Goal: Task Accomplishment & Management: Complete application form

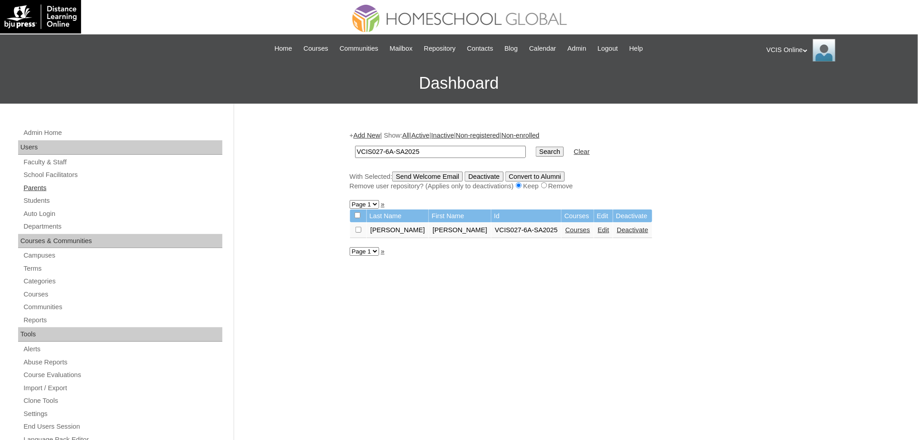
click at [40, 188] on link "Parents" at bounding box center [123, 187] width 200 height 11
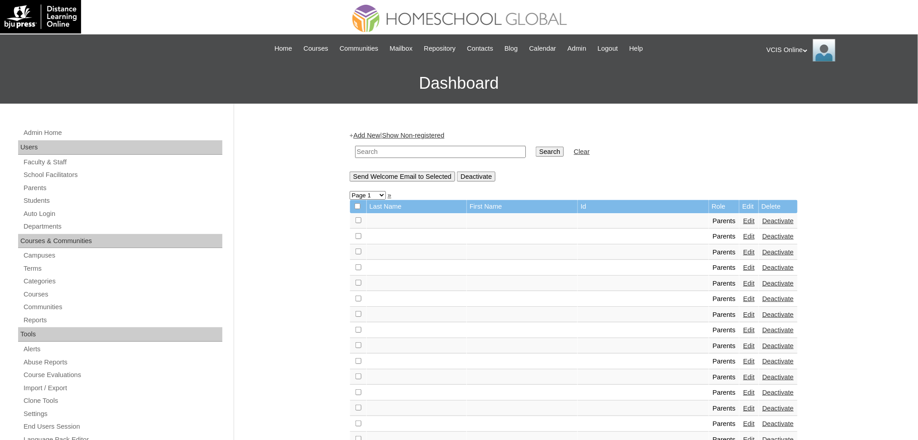
click at [370, 134] on link "Add New" at bounding box center [366, 135] width 27 height 7
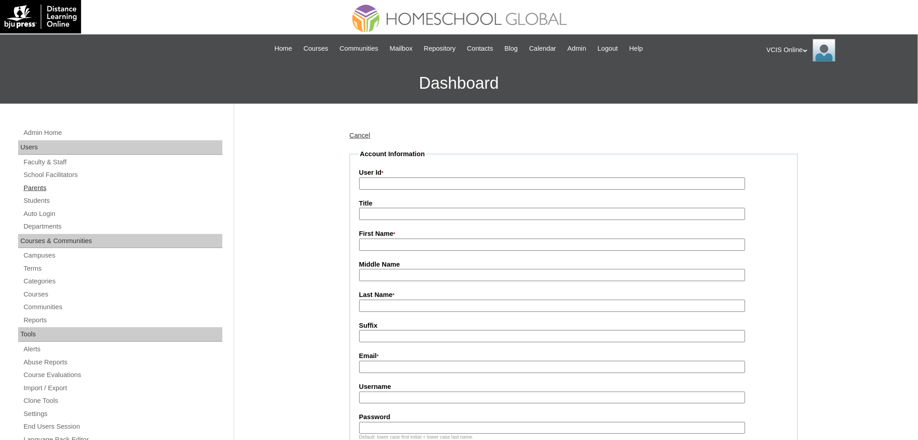
click at [41, 185] on link "Parents" at bounding box center [123, 187] width 200 height 11
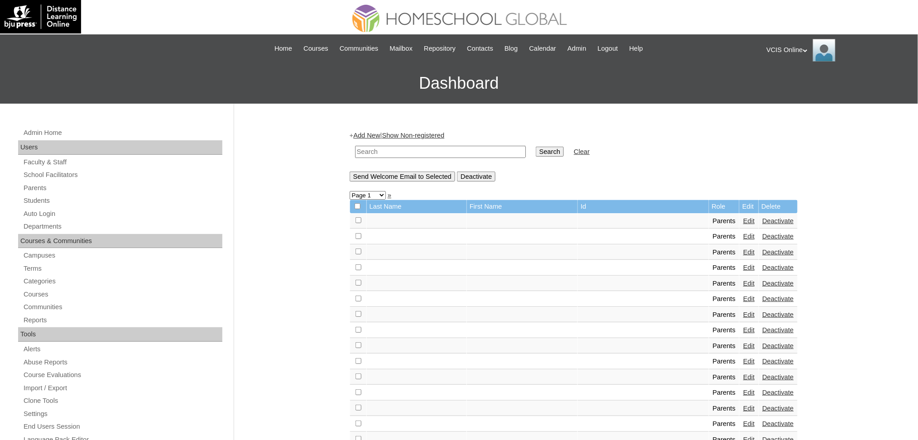
click at [407, 153] on input "text" at bounding box center [440, 152] width 171 height 12
type input "buen"
click at [536, 147] on input "Search" at bounding box center [550, 152] width 28 height 10
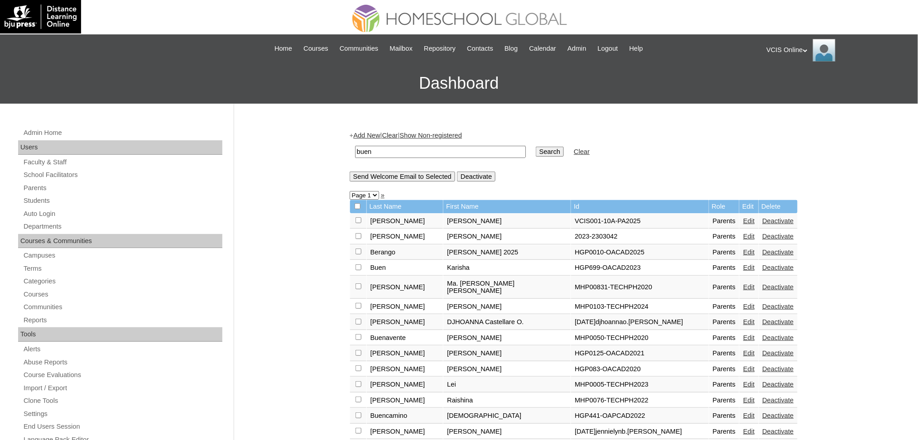
drag, startPoint x: 406, startPoint y: 151, endPoint x: 298, endPoint y: 141, distance: 108.2
type input "molabola"
click at [536, 147] on input "Search" at bounding box center [550, 152] width 28 height 10
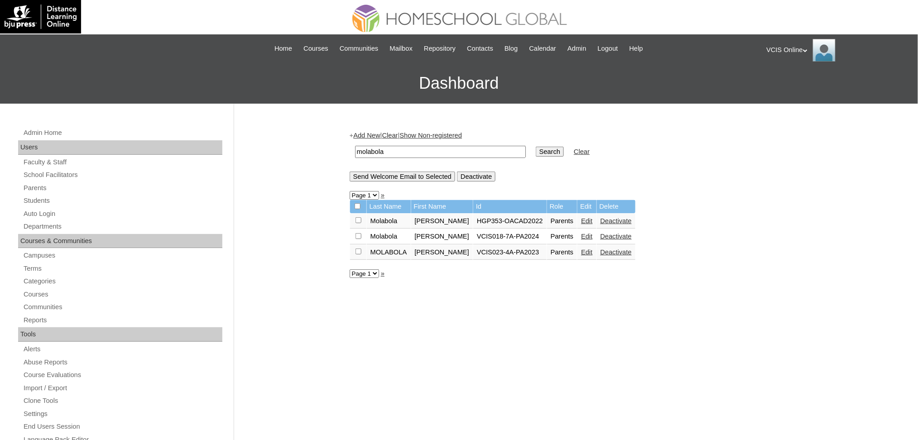
click at [367, 134] on link "Add New" at bounding box center [366, 135] width 27 height 7
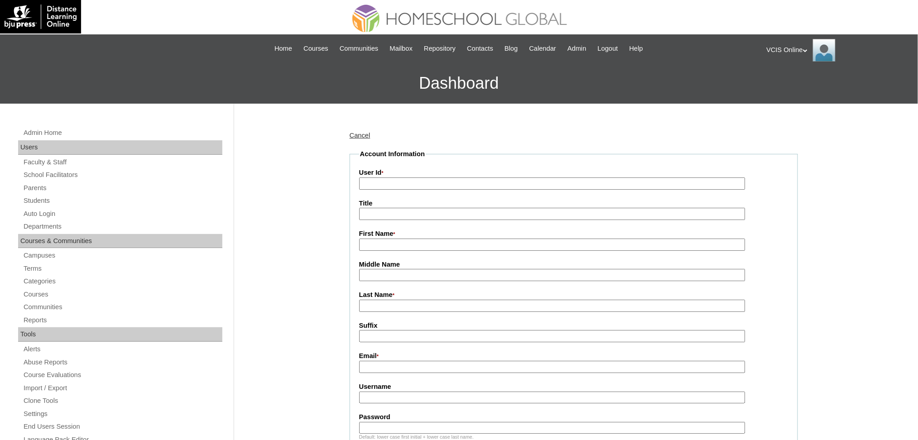
click at [380, 185] on input "User Id *" at bounding box center [552, 183] width 386 height 12
paste input "VCIS028-6A-PA2025 vmolabola2025 KcJsDM"
drag, startPoint x: 433, startPoint y: 182, endPoint x: 544, endPoint y: 187, distance: 110.6
click at [544, 187] on input "VCIS028-6A-PA2025 vmolabola2025 KcJsDM" at bounding box center [552, 183] width 386 height 12
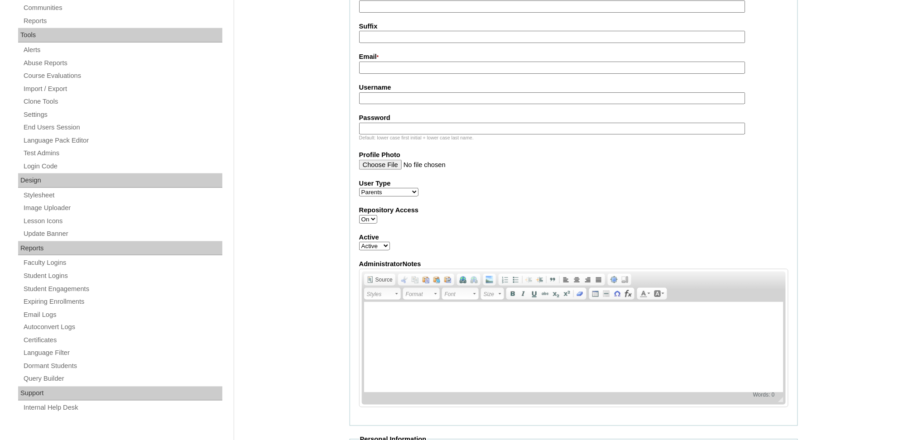
scroll to position [302, 0]
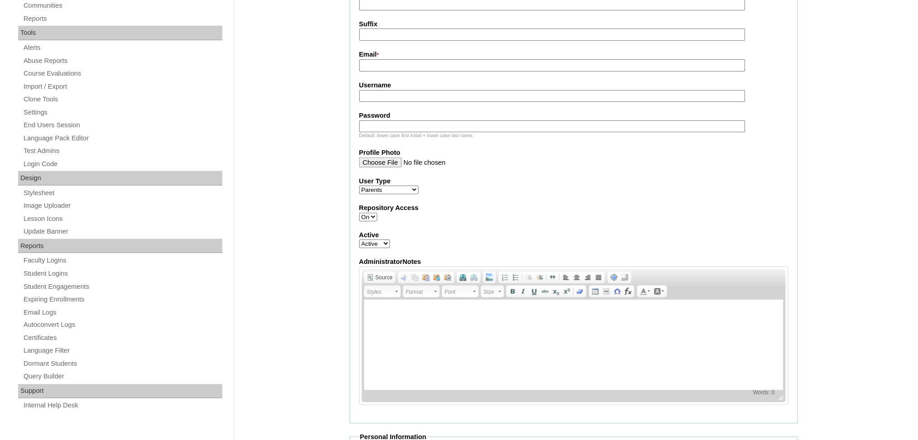
type input "VCIS028-6A-PA2025"
click at [401, 90] on input "Username" at bounding box center [552, 96] width 386 height 12
paste input "vmolabola2025 KcJsDM"
drag, startPoint x: 417, startPoint y: 91, endPoint x: 467, endPoint y: 92, distance: 49.4
click at [467, 92] on input "vmolabola2025 KcJsDM" at bounding box center [552, 96] width 386 height 12
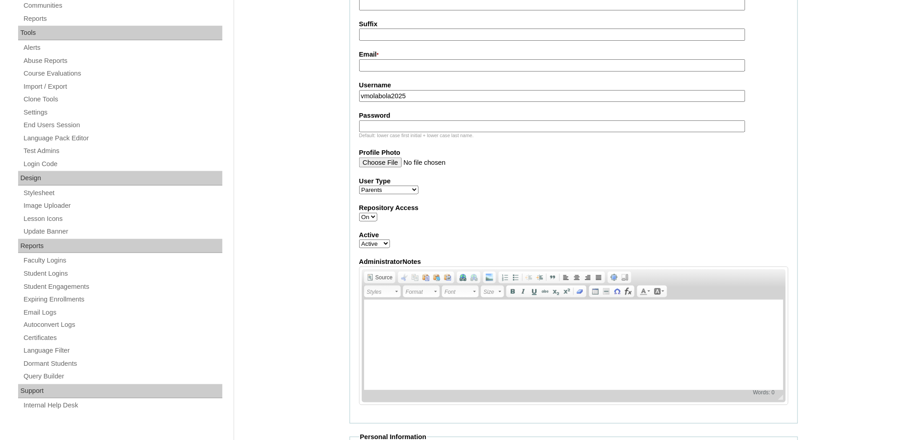
type input "vmolabola2025"
click at [459, 121] on input "Password" at bounding box center [552, 126] width 386 height 12
type input "v"
paste input "KcJsDM"
type input "KcJsDM"
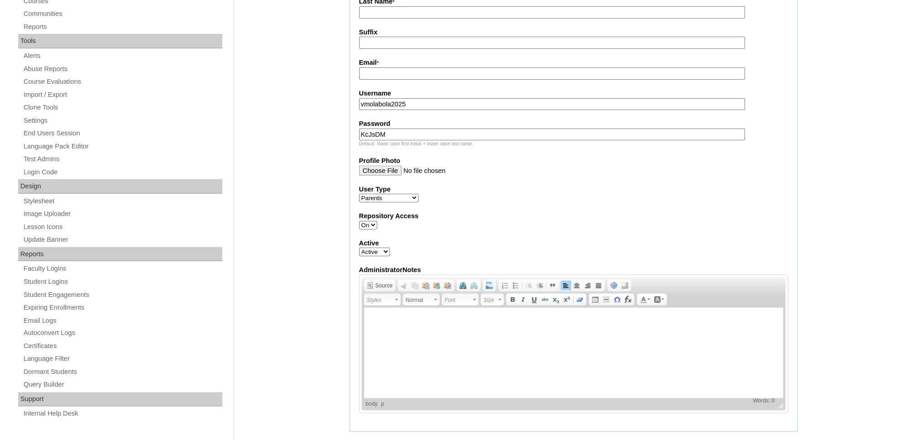
scroll to position [241, 0]
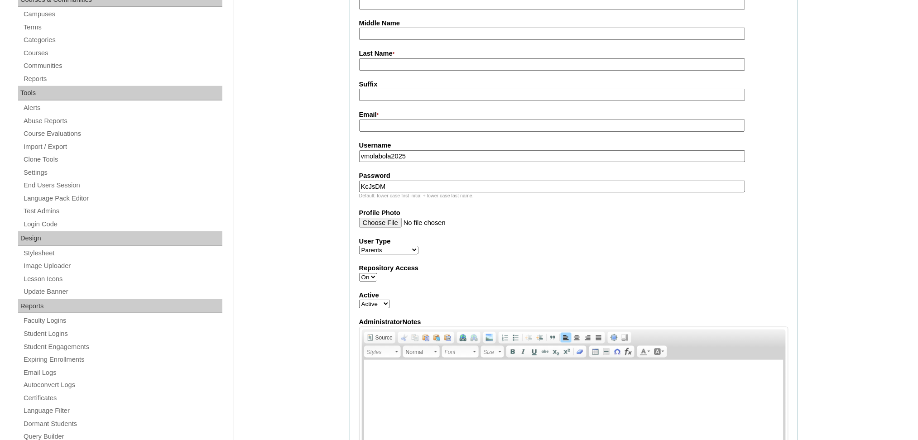
click at [379, 120] on input "Email *" at bounding box center [552, 126] width 386 height 12
paste input "vanessab@homeschool.global"
type input "vanessab@homeschool.global"
click at [328, 112] on div "Admin Home Users Faculty & Staff School Facilitators Parents Students Auto Logi…" at bounding box center [459, 416] width 918 height 1108
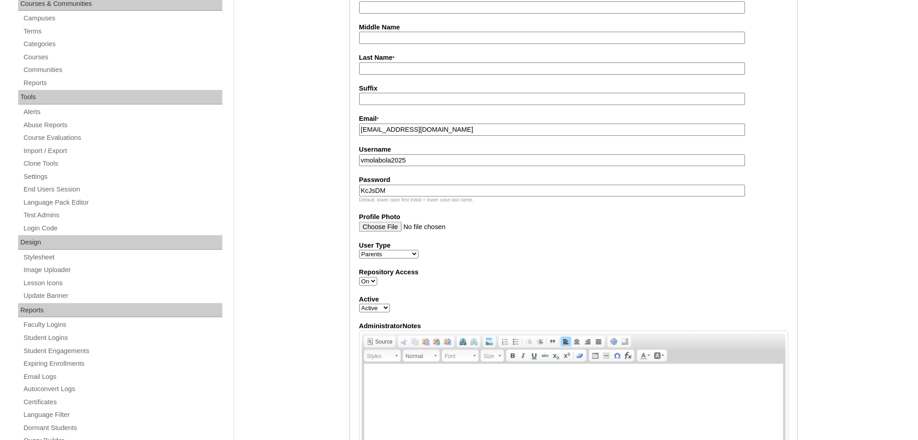
scroll to position [181, 0]
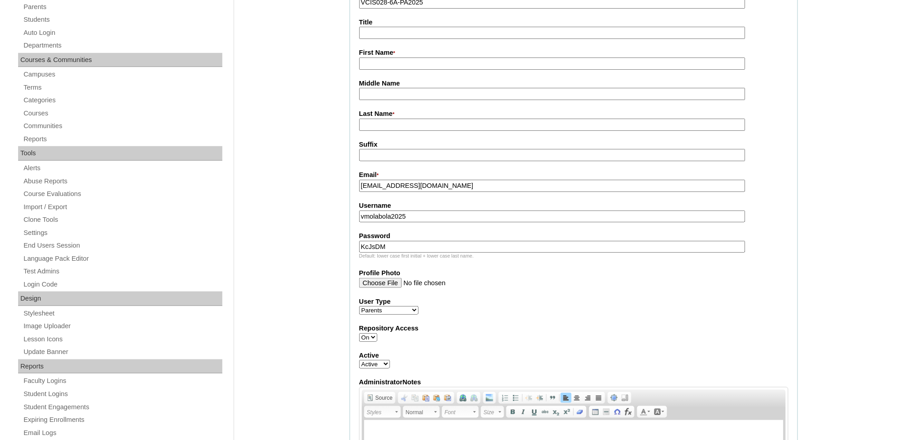
drag, startPoint x: 378, startPoint y: 69, endPoint x: 378, endPoint y: 64, distance: 5.0
click at [378, 69] on fieldset "Account Information User Id * VCIS028-6A-PA2025 Title First Name * Middle Name …" at bounding box center [574, 256] width 448 height 576
click at [378, 64] on input "First Name *" at bounding box center [552, 64] width 386 height 12
paste input "Vanessa Joy Molabola"
drag, startPoint x: 403, startPoint y: 60, endPoint x: 444, endPoint y: 67, distance: 41.3
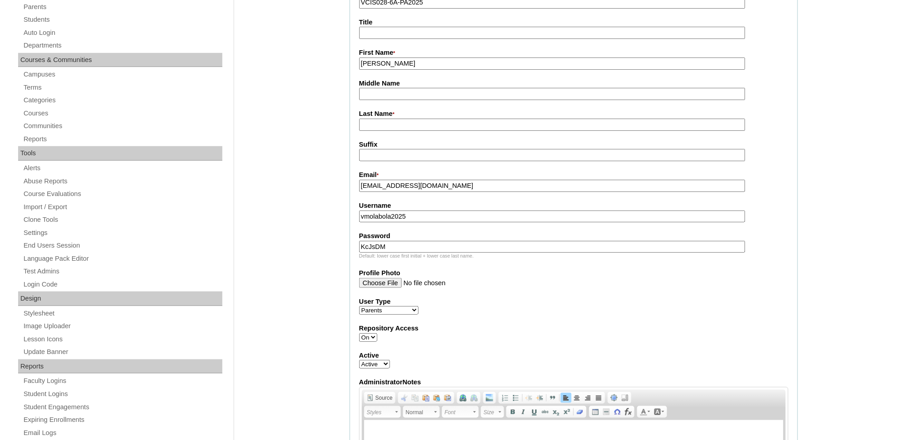
click at [444, 67] on input "Vanessa Joy Molabola" at bounding box center [552, 64] width 386 height 12
type input "Vanessa Joy"
click at [444, 123] on input "Last Name *" at bounding box center [552, 125] width 386 height 12
paste input "Molabola"
type input "Molabola (2025)"
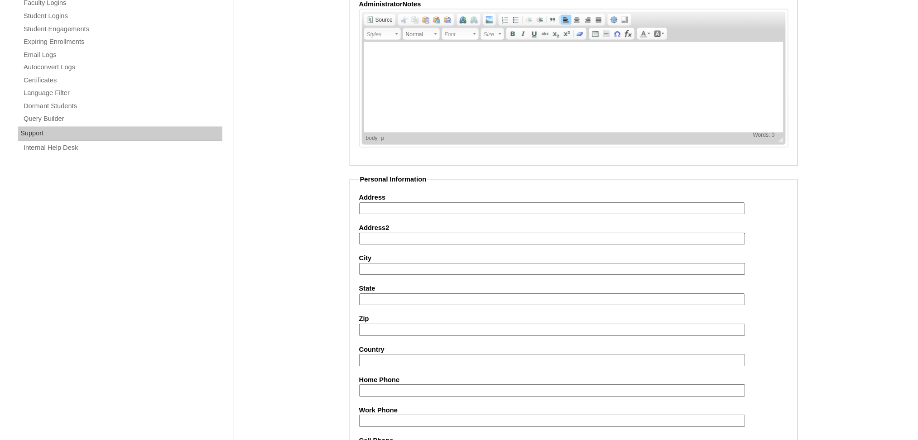
scroll to position [664, 0]
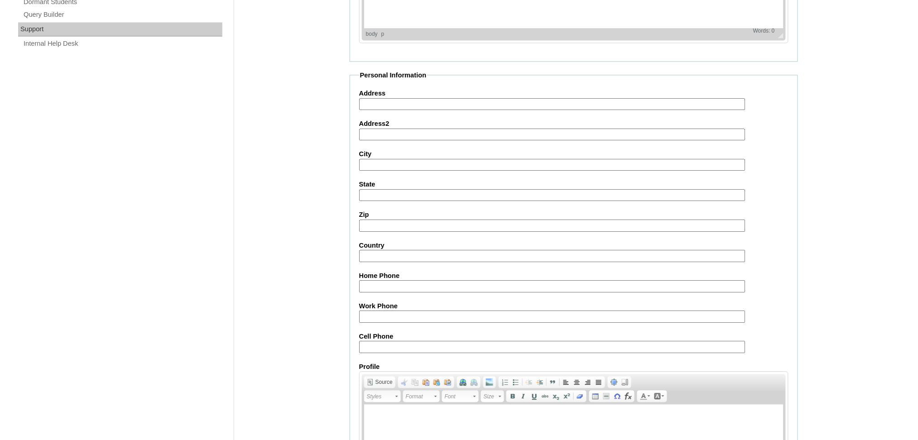
click at [388, 341] on input "Cell Phone" at bounding box center [552, 347] width 386 height 12
paste input "63-9152133307"
type input "63-9152133307"
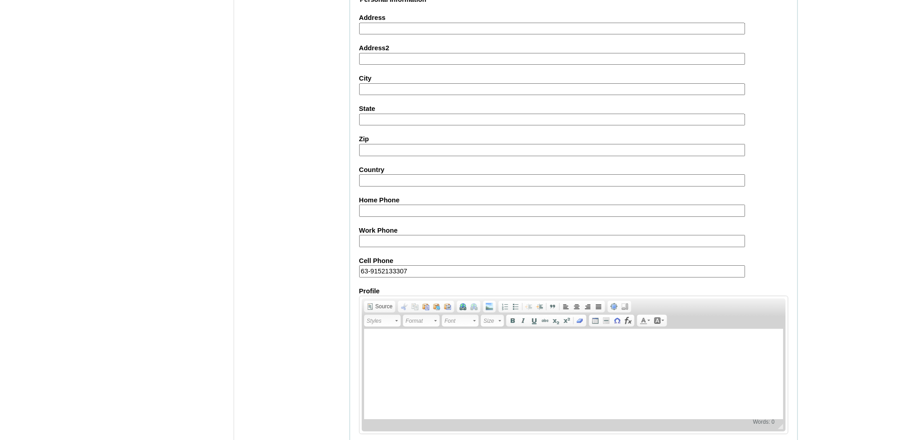
scroll to position [762, 0]
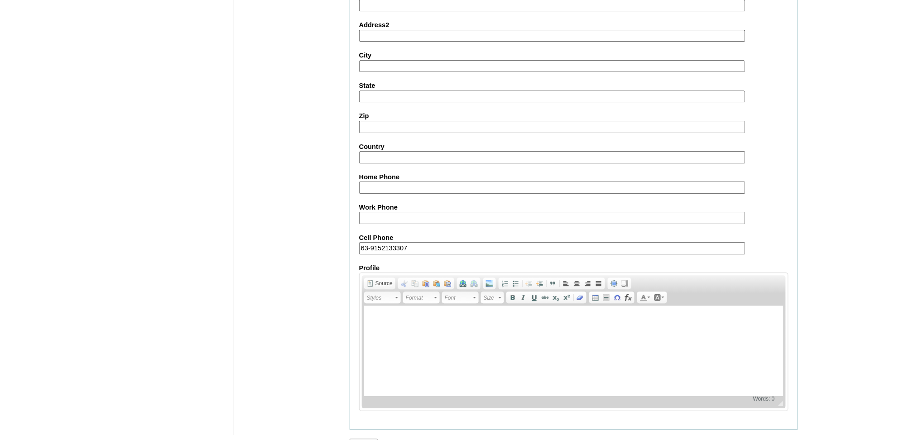
click at [370, 439] on input "Submit" at bounding box center [364, 444] width 28 height 10
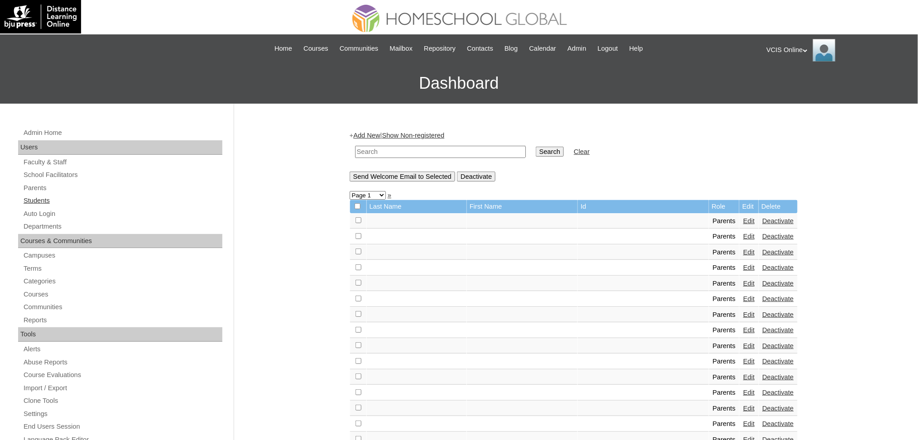
click at [42, 199] on link "Students" at bounding box center [123, 200] width 200 height 11
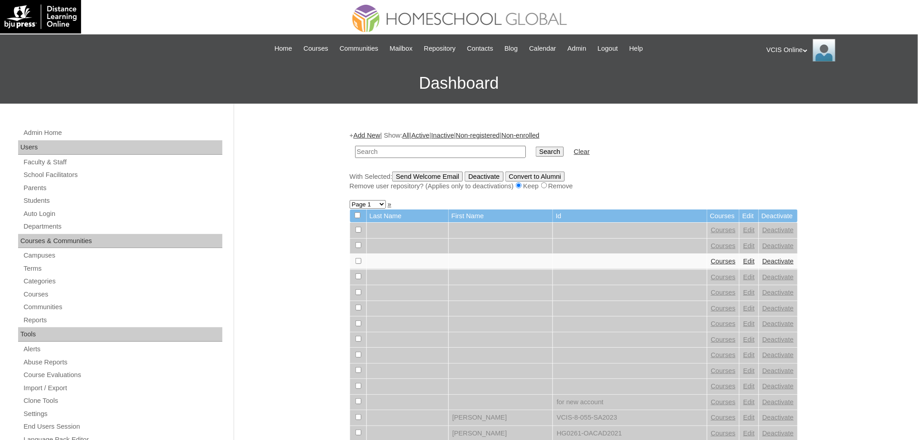
click at [364, 134] on link "Add New" at bounding box center [366, 135] width 27 height 7
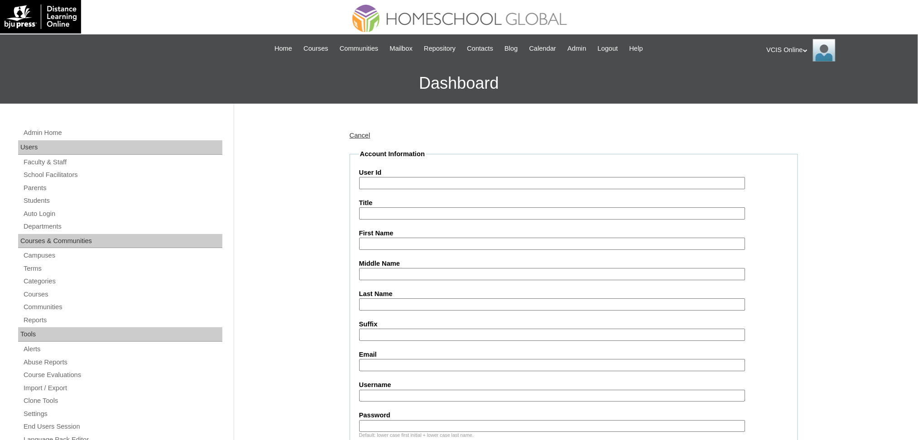
click at [372, 180] on input "User Id" at bounding box center [552, 183] width 386 height 12
paste input "VCIS028-6A-SA2025 yohan.buen2025 JJWtkk"
drag, startPoint x: 435, startPoint y: 179, endPoint x: 567, endPoint y: 187, distance: 132.9
click at [567, 187] on input "VCIS028-6A-SA2025 yohan.buen2025 JJWtkk" at bounding box center [552, 183] width 386 height 12
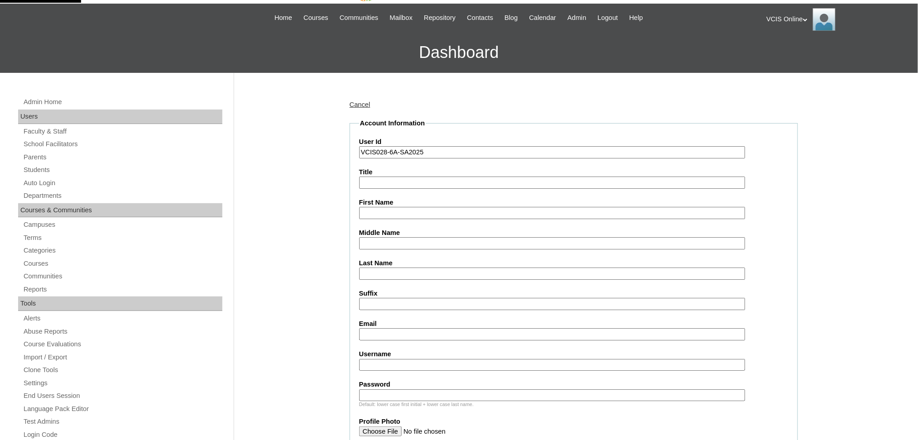
scroll to position [120, 0]
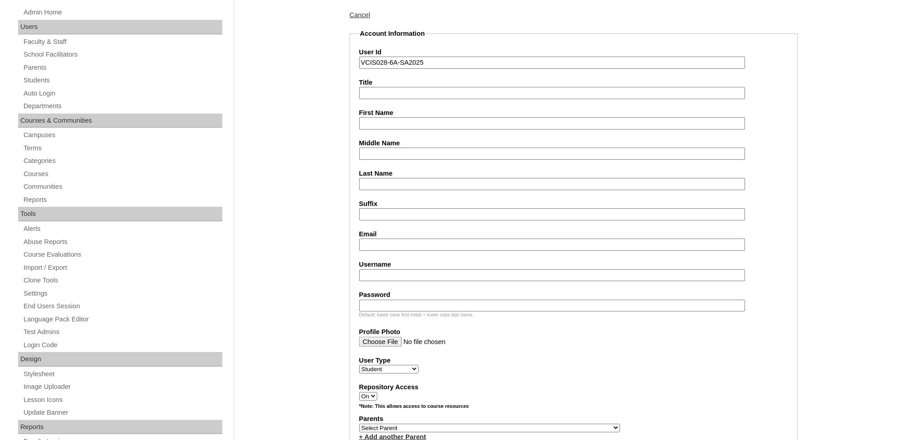
type input "VCIS028-6A-SA2025"
click at [406, 269] on input "Username" at bounding box center [552, 275] width 386 height 12
paste input "yohan.buen2025 JJWtkk"
drag, startPoint x: 417, startPoint y: 268, endPoint x: 452, endPoint y: 268, distance: 34.9
click at [452, 269] on input "yohan.buen2025 JJWtkk" at bounding box center [552, 275] width 386 height 12
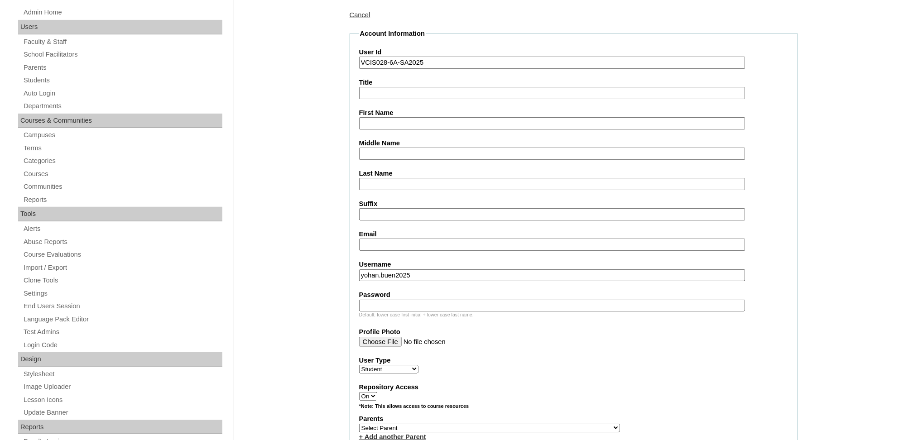
type input "yohan.buen2025"
click at [441, 312] on div "Default: lower case first initial + lower case last name." at bounding box center [573, 315] width 429 height 7
click at [442, 300] on input "Password" at bounding box center [552, 306] width 386 height 12
paste input "JJWtkk"
type input "JJWtkk"
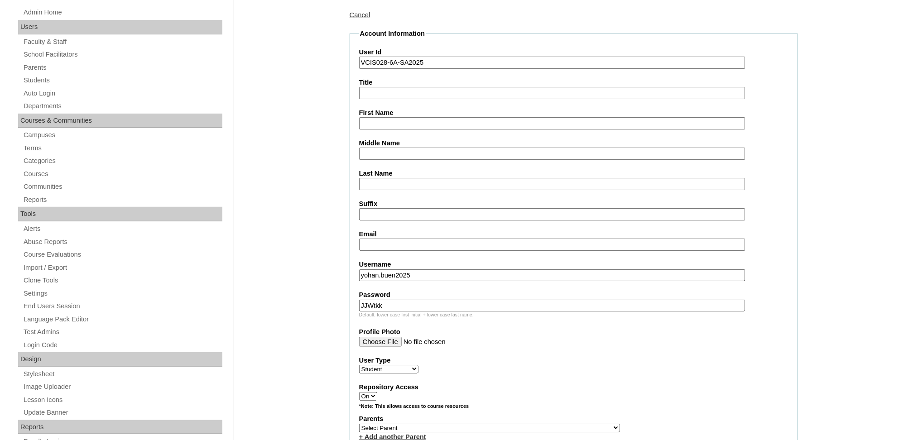
click at [373, 239] on input "Email" at bounding box center [552, 245] width 386 height 12
paste input "ymbuen.student@vcis.edu.ph"
type input "ymbuen.student@vcis.edu.ph"
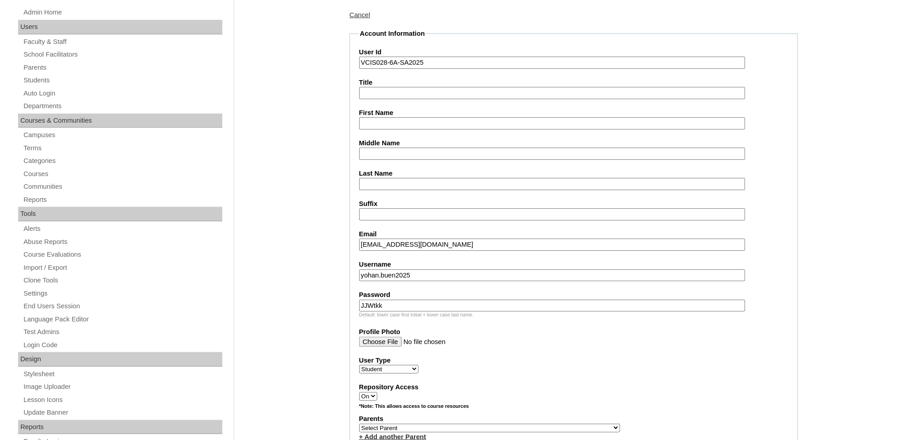
click at [400, 92] on input "Title" at bounding box center [552, 93] width 386 height 12
paste input "Yohann Miles Molabola BUEN"
drag, startPoint x: 404, startPoint y: 90, endPoint x: 580, endPoint y: 105, distance: 176.4
click at [578, 105] on fieldset "Account Information User Id VCIS028-6A-SA2025 Title Yohann Miles Molabola BUEN …" at bounding box center [574, 395] width 448 height 732
type input "Yohann Miles Molabola BUEN"
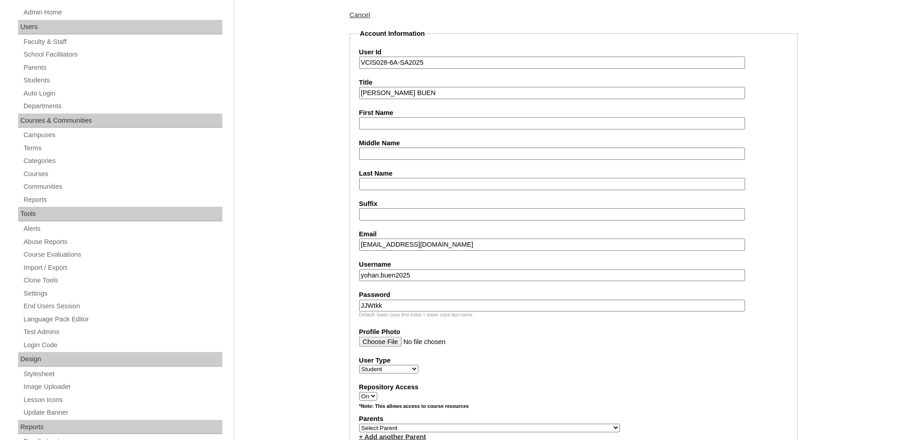
click at [472, 91] on input "Yohann Miles Molabola BUEN" at bounding box center [552, 93] width 386 height 12
drag, startPoint x: 473, startPoint y: 91, endPoint x: 337, endPoint y: 91, distance: 135.8
click at [398, 122] on input "First Name" at bounding box center [552, 123] width 386 height 12
paste input "Yohann Miles Molabola BUEN"
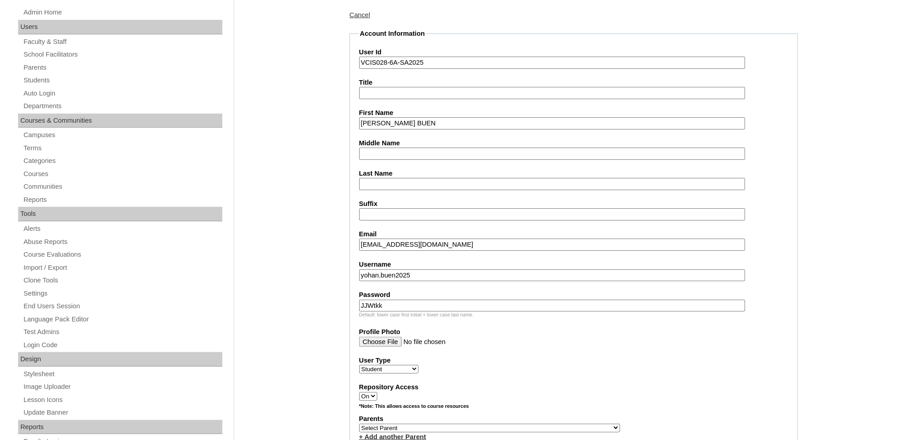
drag, startPoint x: 406, startPoint y: 120, endPoint x: 612, endPoint y: 129, distance: 206.2
click at [611, 129] on fieldset "Account Information User Id VCIS028-6A-SA2025 Title First Name Yohann Miles Mol…" at bounding box center [574, 395] width 448 height 732
type input "Yohann Miles"
click at [603, 148] on input "Middle Name" at bounding box center [552, 154] width 386 height 12
paste input "Molabola BUEN"
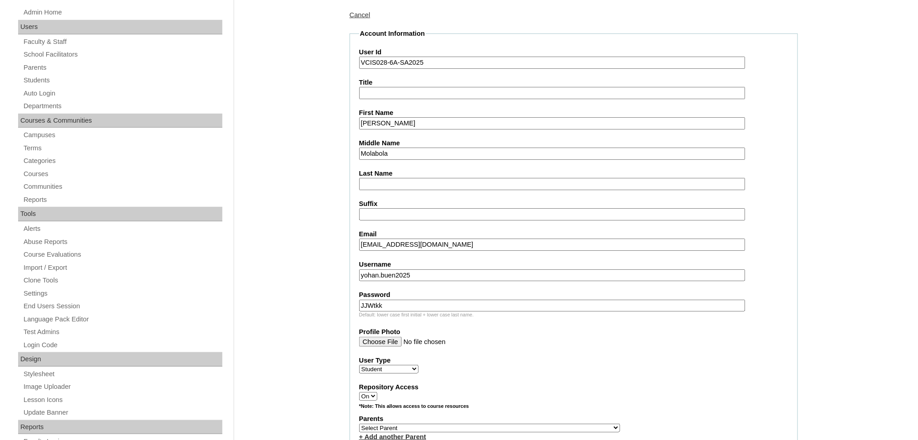
type input "Molabola"
click at [434, 184] on input "Last Name" at bounding box center [552, 184] width 386 height 12
type input "Buen"
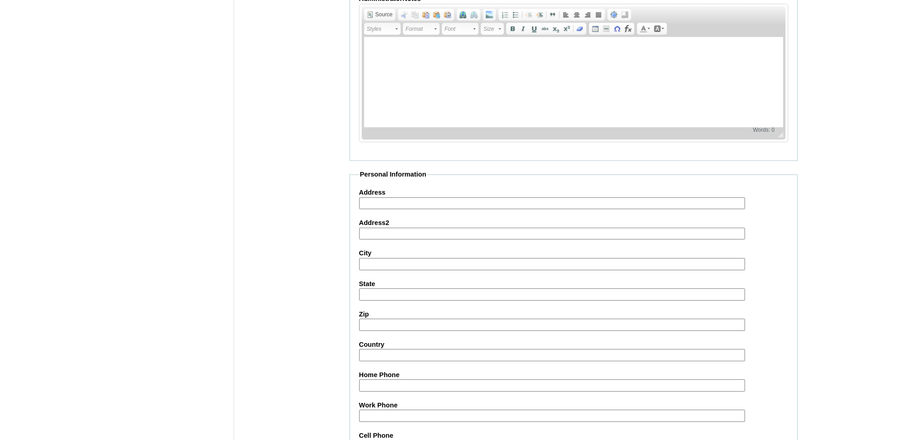
scroll to position [785, 0]
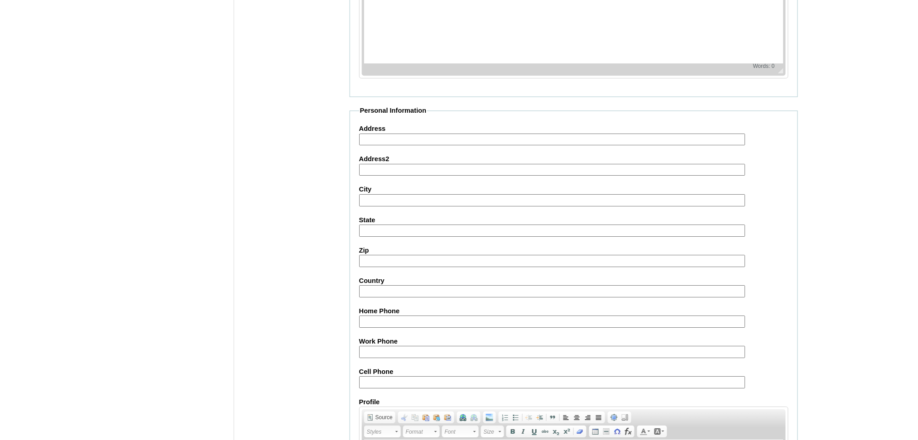
click at [381, 376] on input "Cell Phone" at bounding box center [552, 382] width 386 height 12
paste input "63-9152133307"
type input "63-9152133307"
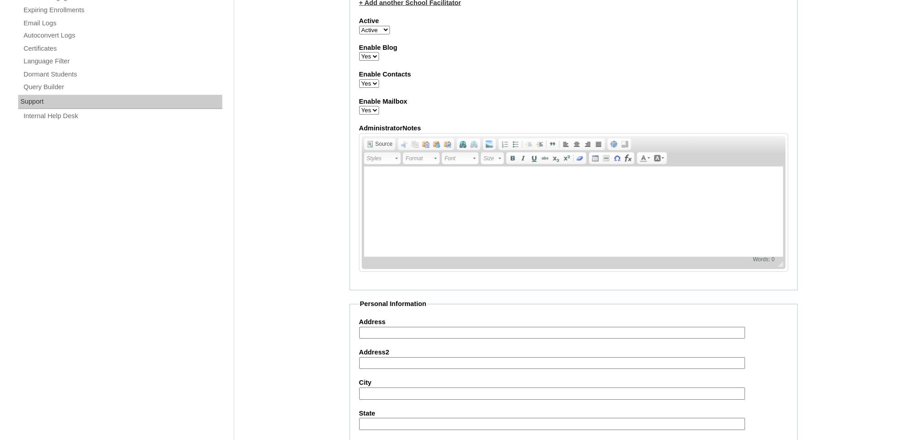
scroll to position [422, 0]
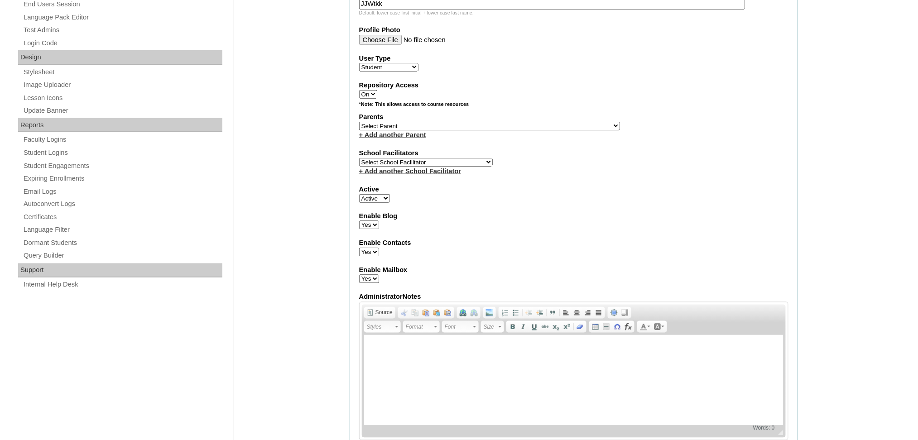
click at [373, 122] on select "Select Parent , , , , , , , , , , , , , , , , , , , , , , , , , , , , , , , , ,…" at bounding box center [489, 126] width 261 height 9
select select "43416"
click at [359, 122] on select "Select Parent , , , , , , , , , , , , , , , , , , , , , , , , , , , , , , , , ,…" at bounding box center [489, 126] width 261 height 9
click at [400, 158] on select "Select School Facilitator Norman Añain Ruffa Abadijas Mary Abella Gloryfe Abion…" at bounding box center [426, 162] width 134 height 9
select select "38080"
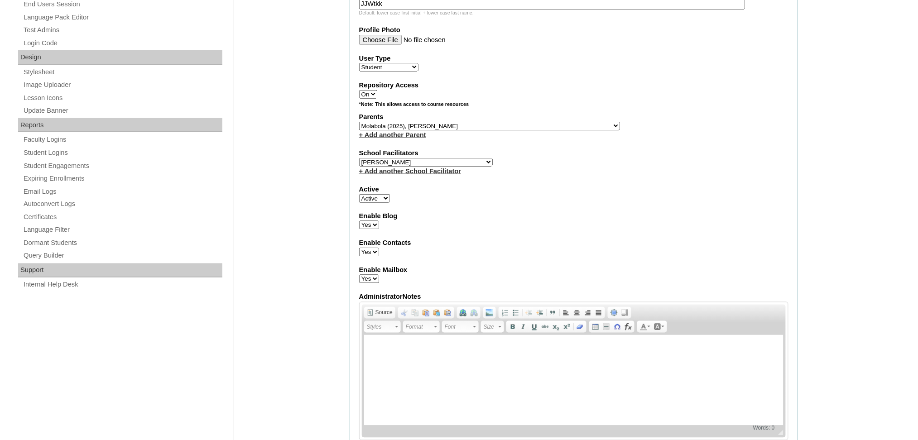
click at [359, 158] on select "Select School Facilitator Norman Añain Ruffa Abadijas Mary Abella Gloryfe Abion…" at bounding box center [426, 162] width 134 height 9
click at [307, 284] on div "Admin Home Users Faculty & Staff School Facilitators Parents Students Auto Logi…" at bounding box center [459, 313] width 918 height 1264
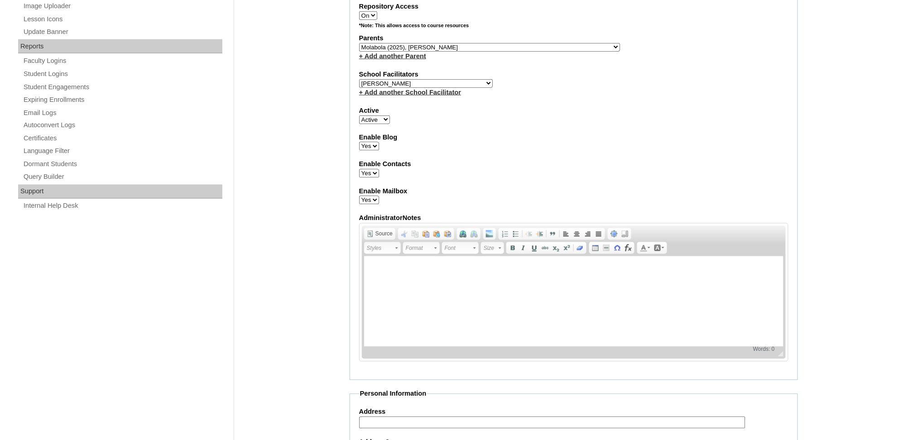
scroll to position [913, 0]
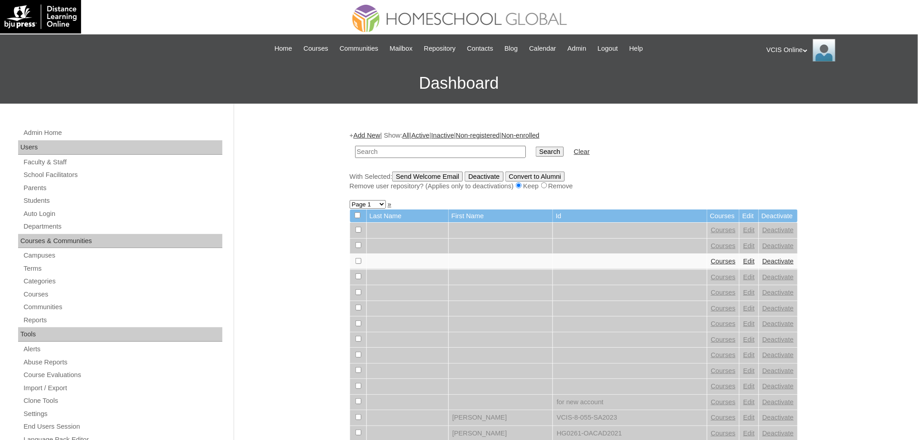
paste input "VCIS028-6A-SA2025"
type input "VCIS028-6A-SA2025"
click at [536, 149] on input "Search" at bounding box center [550, 152] width 28 height 10
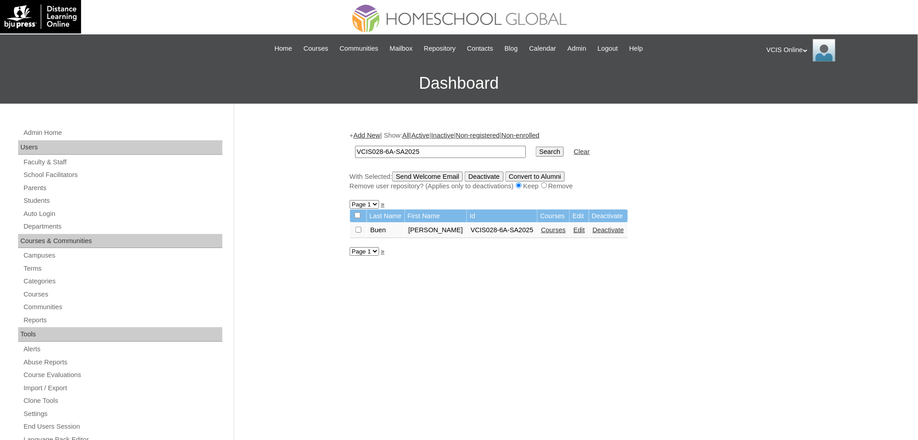
click at [542, 229] on link "Courses" at bounding box center [553, 229] width 25 height 7
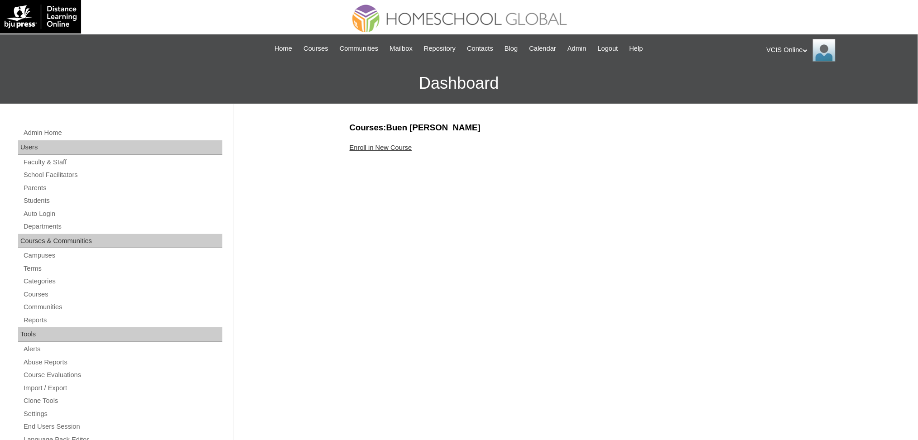
click at [396, 147] on link "Enroll in New Course" at bounding box center [381, 147] width 62 height 7
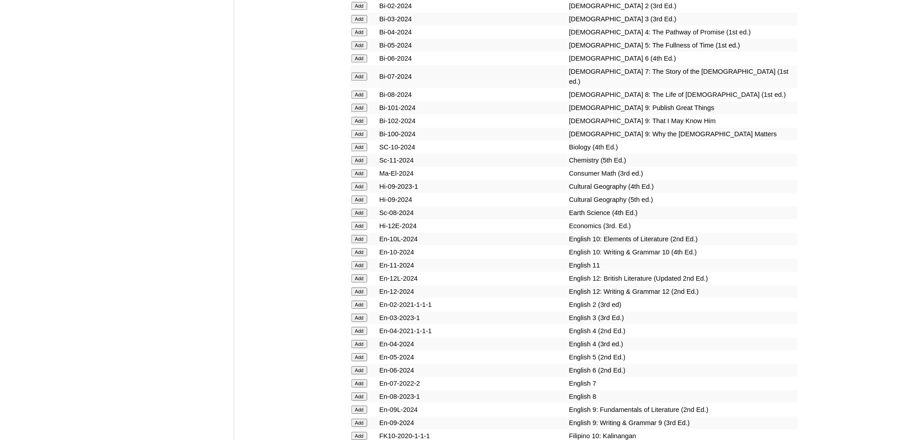
scroll to position [2173, 0]
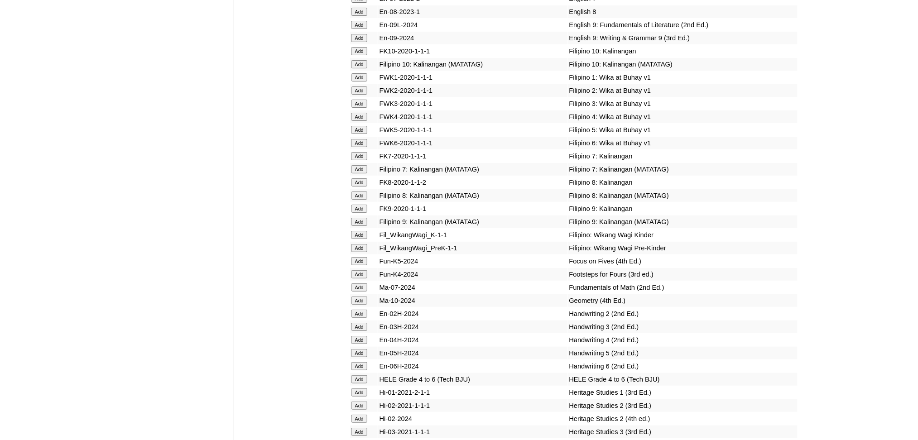
scroll to position [2584, 0]
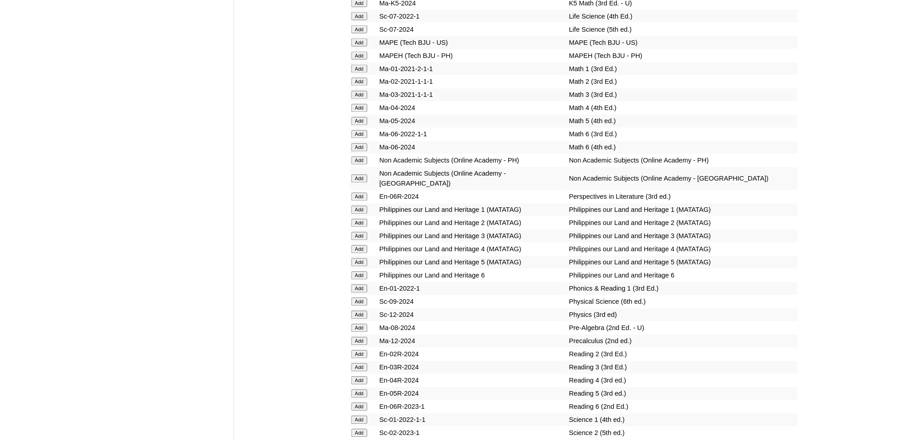
scroll to position [3079, 0]
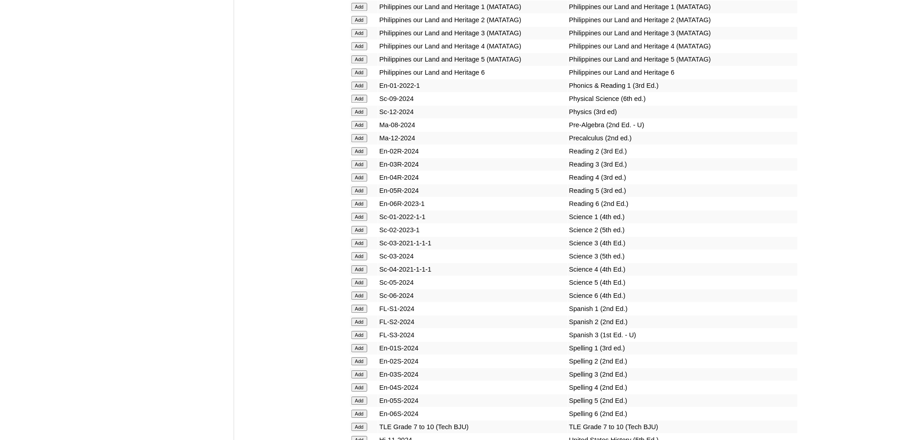
scroll to position [3320, 0]
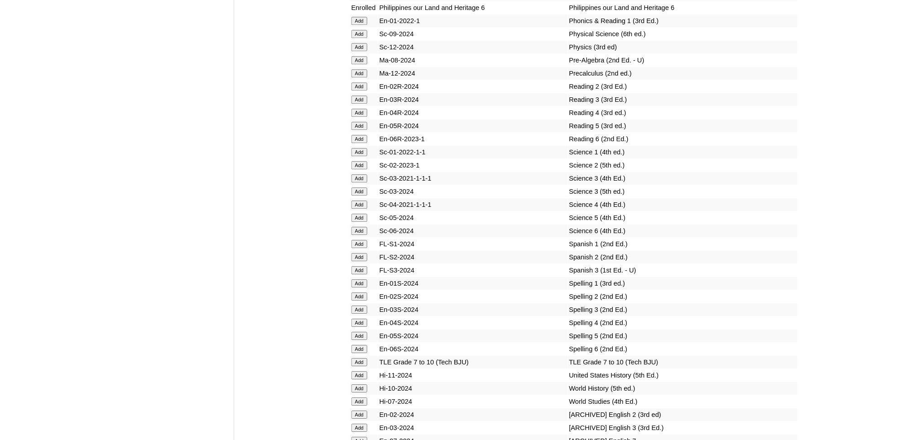
scroll to position [3320, 0]
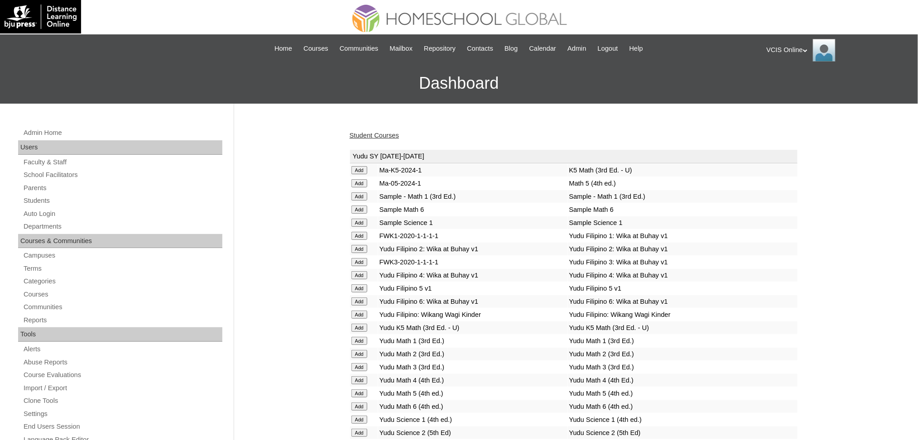
click at [389, 137] on link "Student Courses" at bounding box center [374, 135] width 49 height 7
